Goal: Transaction & Acquisition: Book appointment/travel/reservation

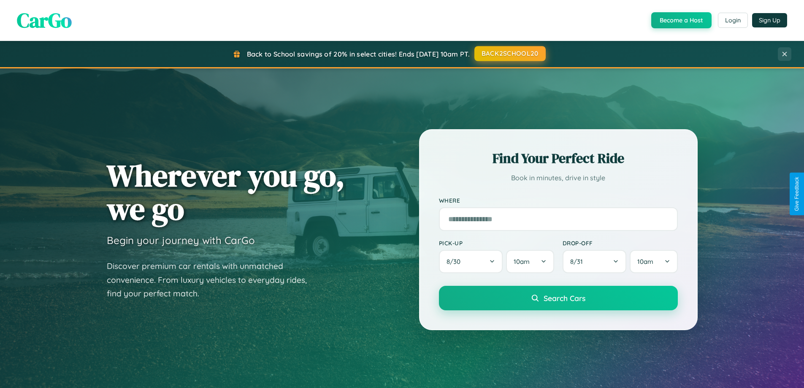
click at [509, 54] on button "BACK2SCHOOL20" at bounding box center [509, 53] width 71 height 15
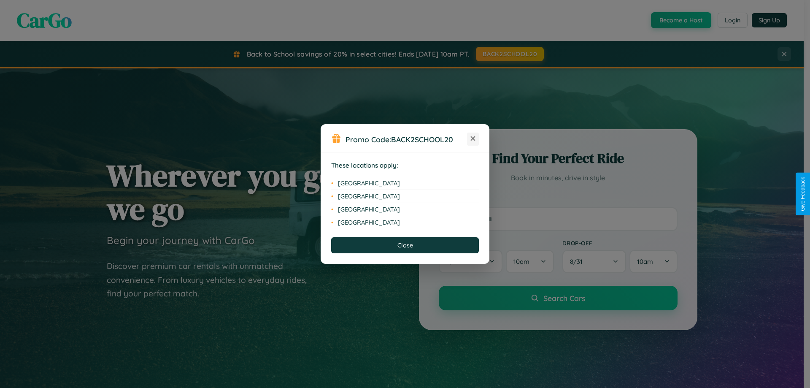
click at [473, 139] on icon at bounding box center [473, 138] width 5 height 5
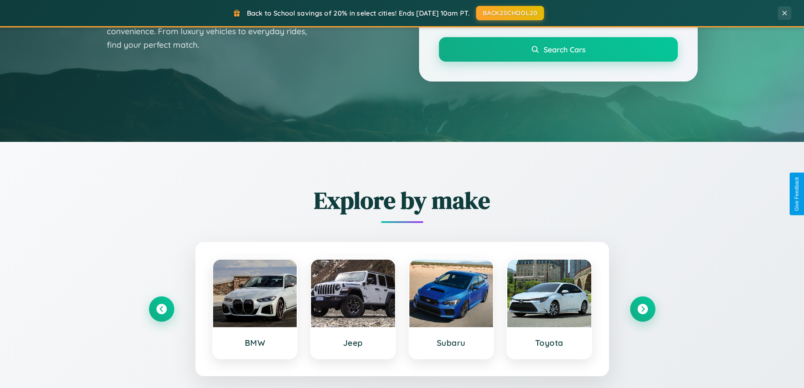
scroll to position [581, 0]
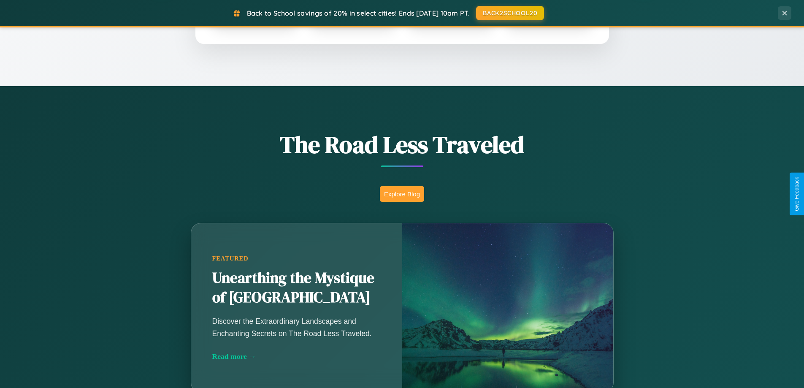
click at [402, 194] on button "Explore Blog" at bounding box center [402, 194] width 44 height 16
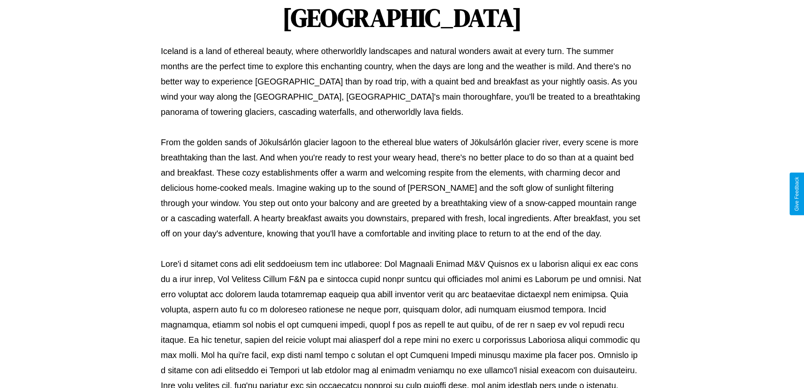
scroll to position [273, 0]
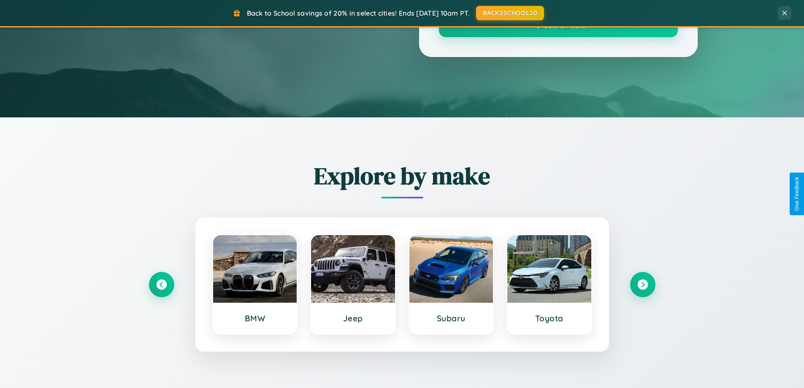
scroll to position [581, 0]
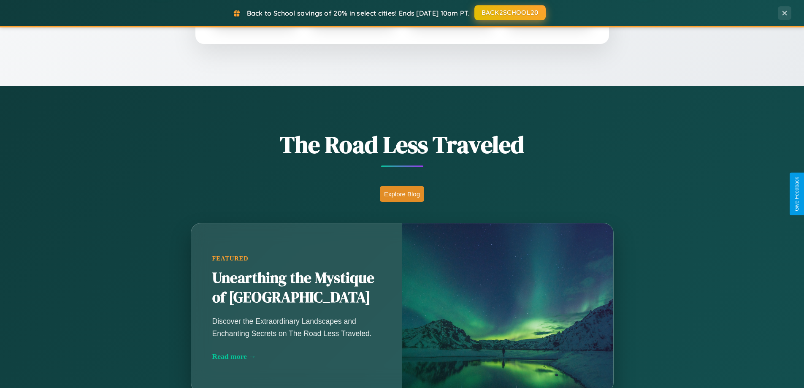
click at [509, 13] on button "BACK2SCHOOL20" at bounding box center [509, 12] width 71 height 15
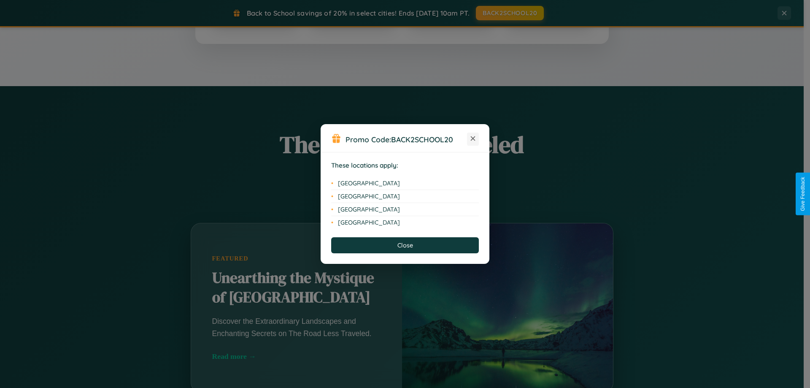
click at [473, 139] on icon at bounding box center [473, 138] width 5 height 5
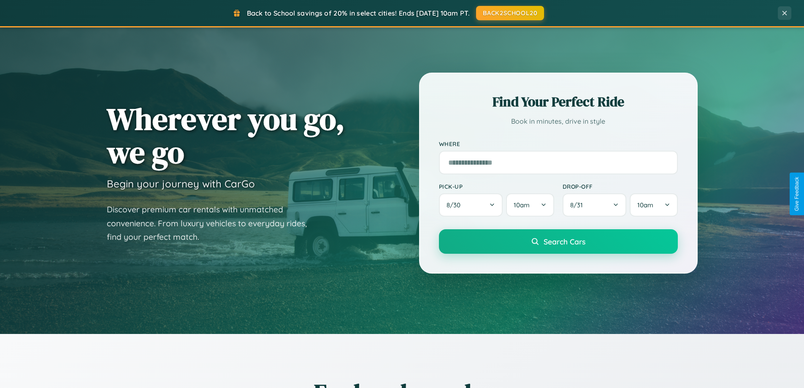
scroll to position [0, 0]
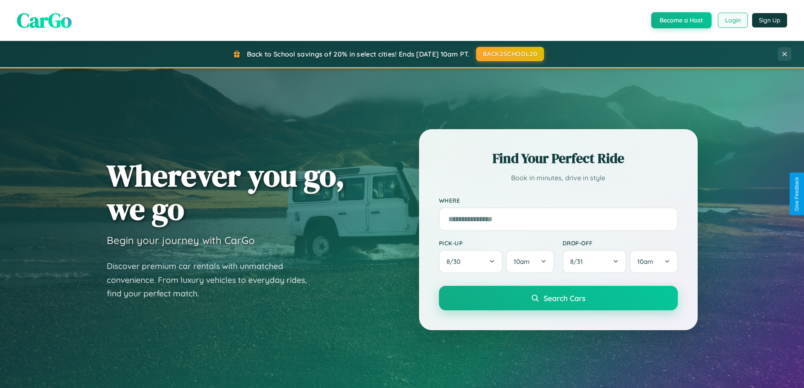
click at [732, 20] on button "Login" at bounding box center [733, 20] width 30 height 15
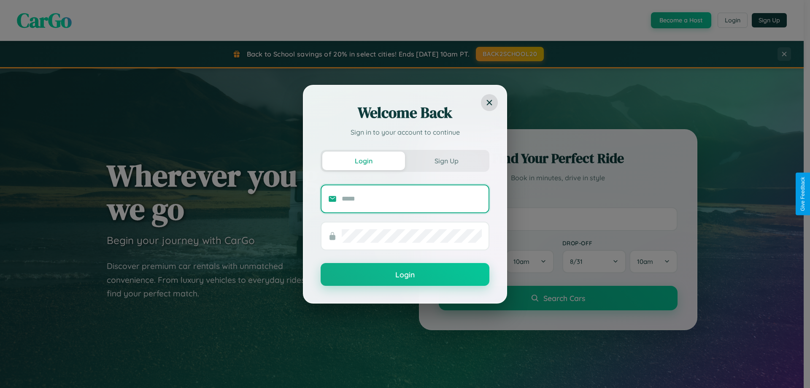
click at [412, 198] on input "text" at bounding box center [412, 199] width 140 height 14
type input "**********"
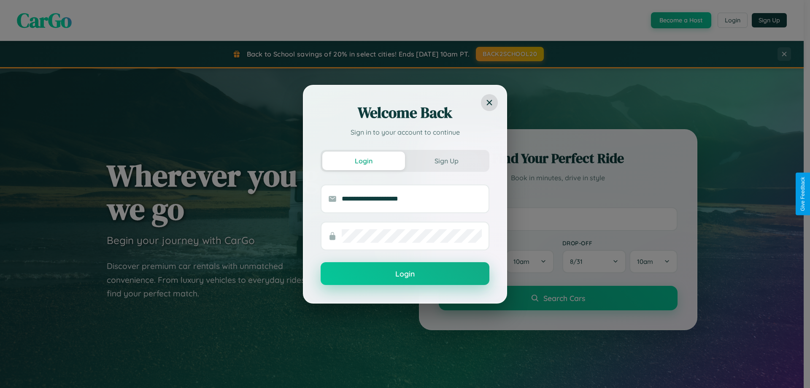
click at [405, 274] on button "Login" at bounding box center [405, 273] width 169 height 23
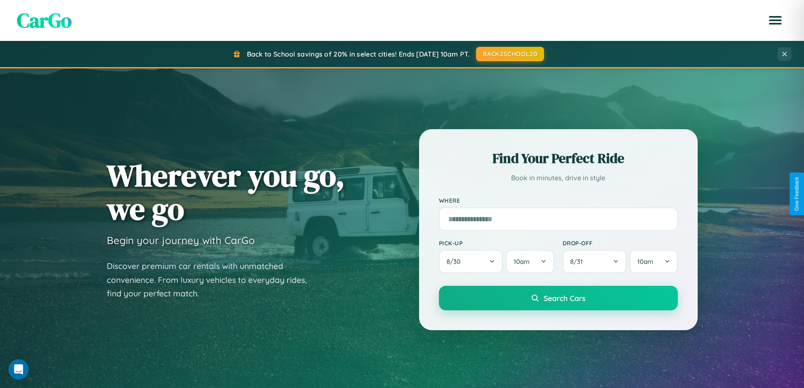
scroll to position [364, 0]
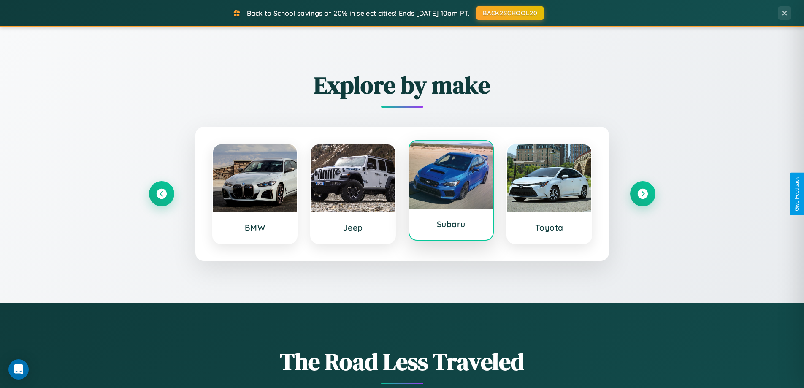
click at [451, 191] on div at bounding box center [451, 175] width 84 height 68
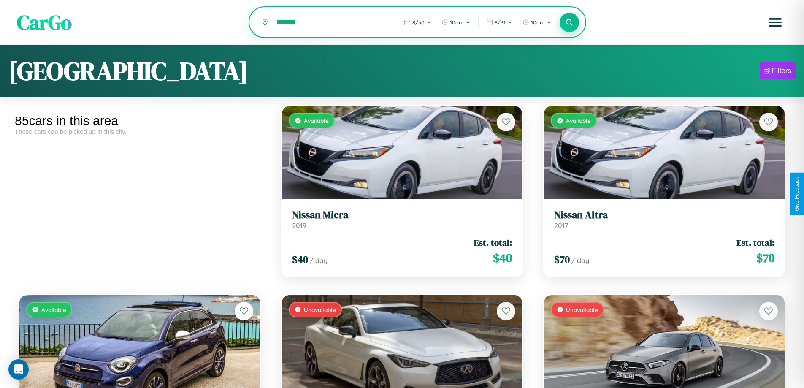
type input "********"
click at [569, 23] on icon at bounding box center [570, 22] width 8 height 8
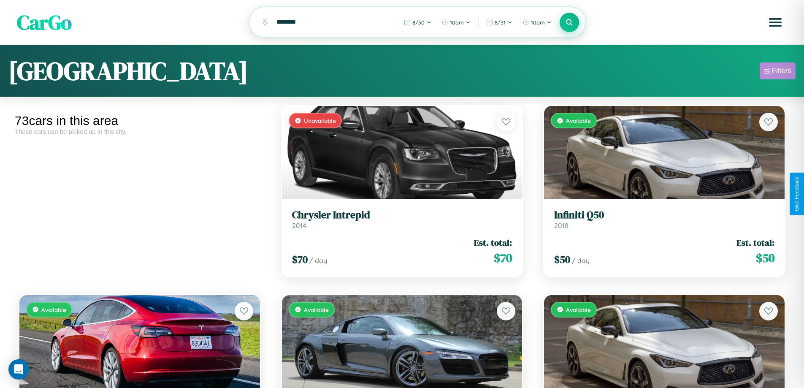
click at [777, 72] on div "Filters" at bounding box center [781, 71] width 19 height 8
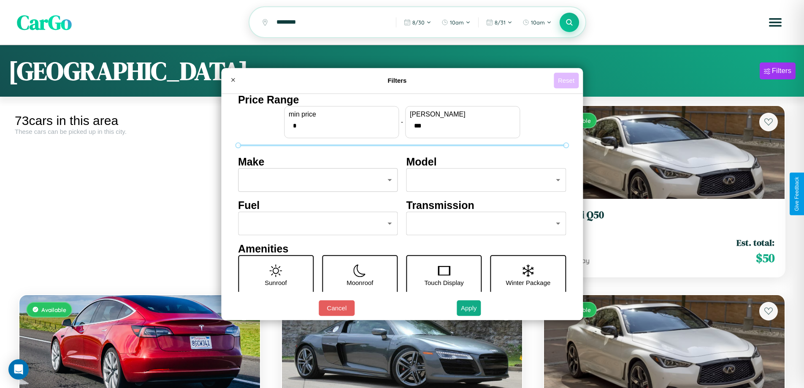
click at [567, 80] on button "Reset" at bounding box center [566, 81] width 25 height 16
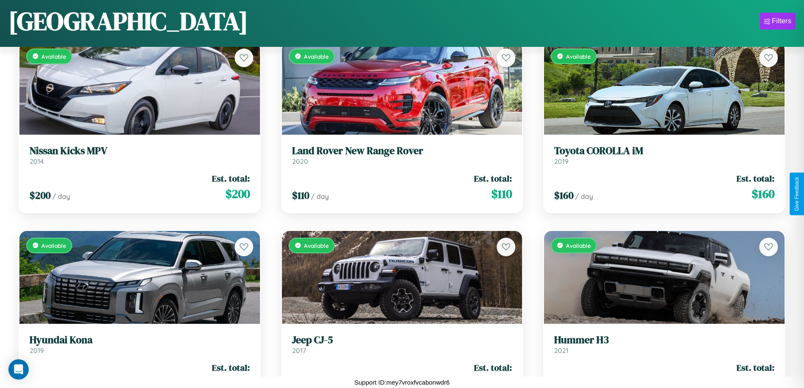
scroll to position [3520, 0]
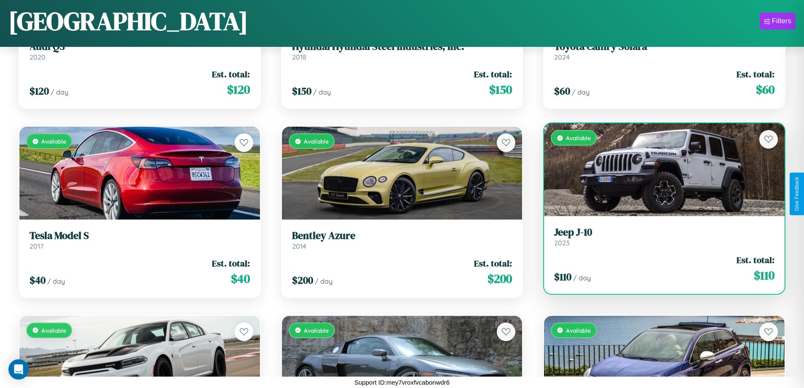
click at [659, 240] on link "Jeep J-10 2023" at bounding box center [664, 236] width 220 height 21
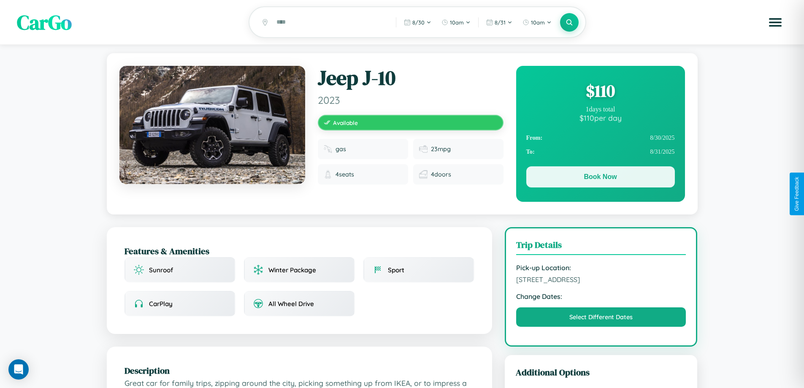
click at [600, 178] on button "Book Now" at bounding box center [600, 176] width 149 height 21
